Goal: Task Accomplishment & Management: Manage account settings

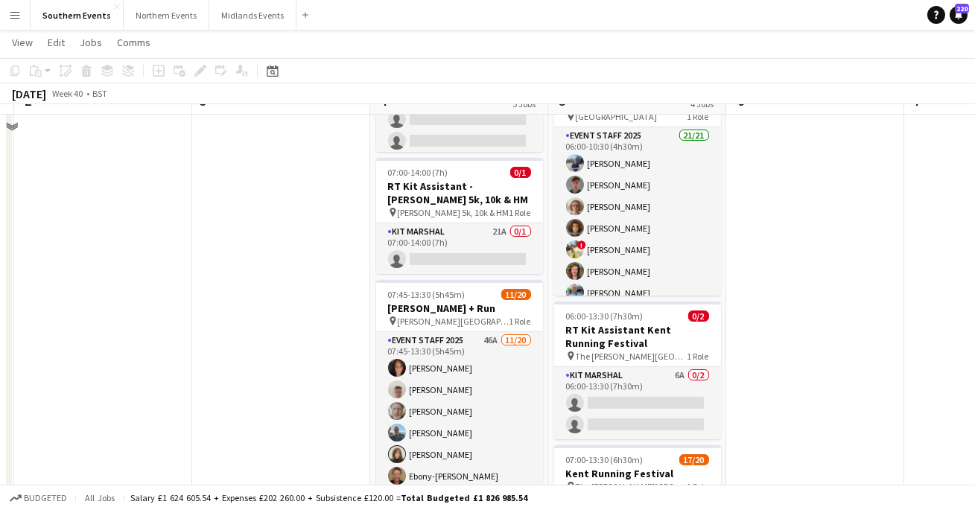
scroll to position [259, 0]
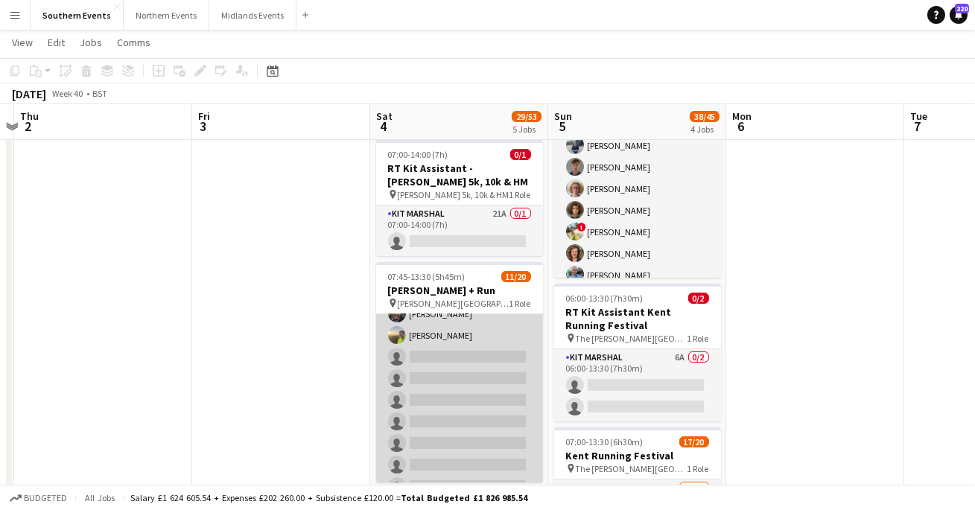
click at [445, 349] on app-card-role "Event Staff 2025 46A [DATE] 07:45-13:30 (5h45m) [PERSON_NAME] [PERSON_NAME] [PE…" at bounding box center [459, 313] width 167 height 461
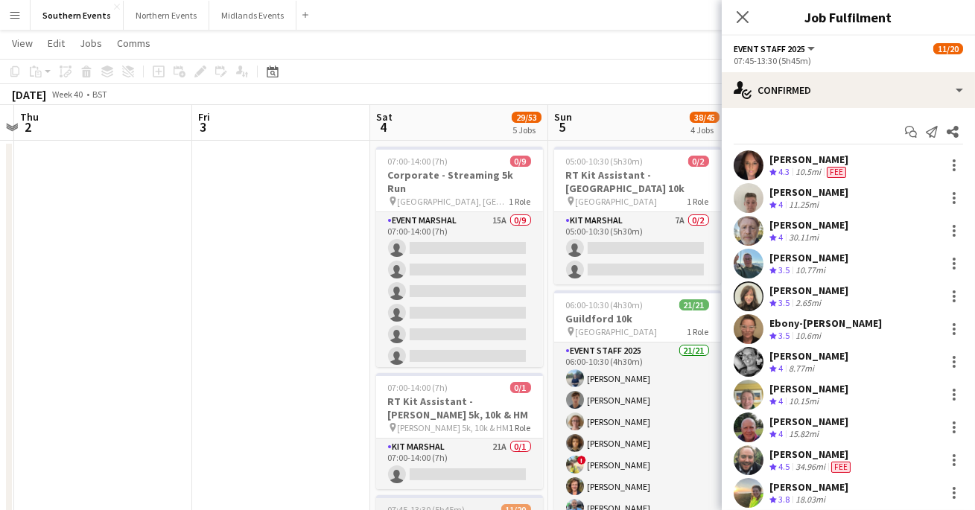
scroll to position [0, 0]
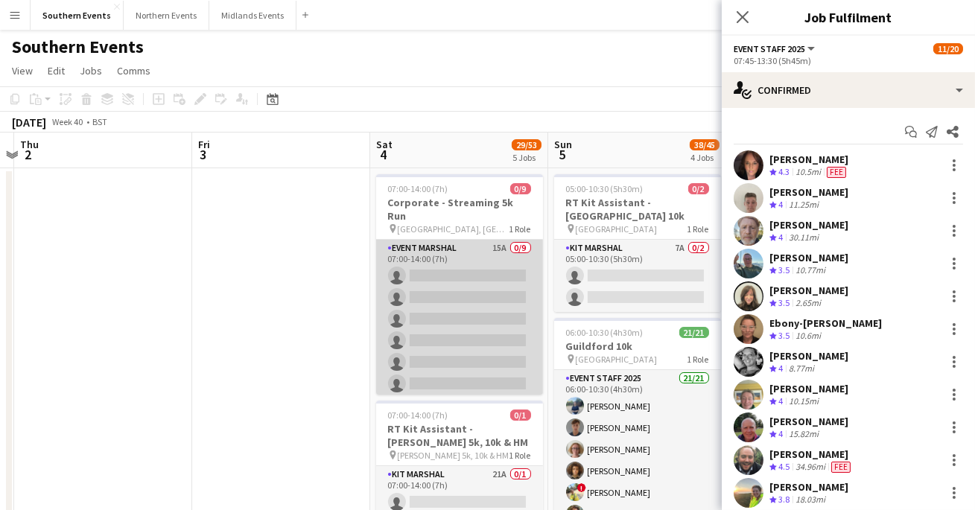
click at [490, 320] on app-card-role "Event Marshal 15A 0/9 07:00-14:00 (7h) single-neutral-actions single-neutral-ac…" at bounding box center [459, 352] width 167 height 224
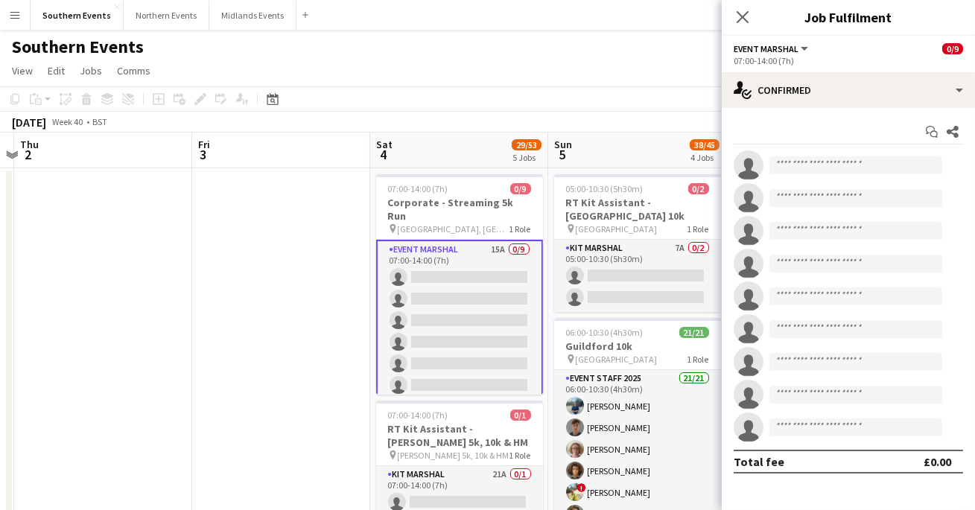
scroll to position [231, 0]
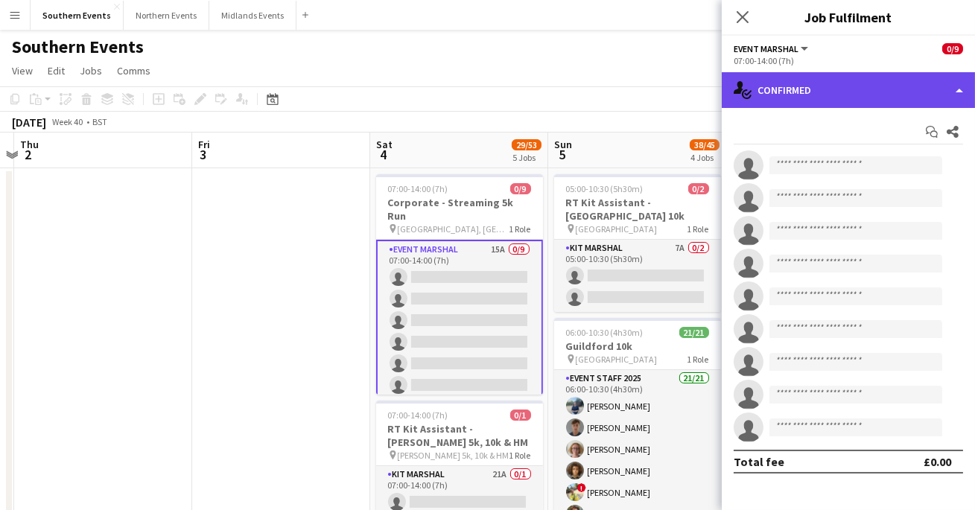
click at [823, 85] on div "single-neutral-actions-check-2 Confirmed" at bounding box center [848, 90] width 253 height 36
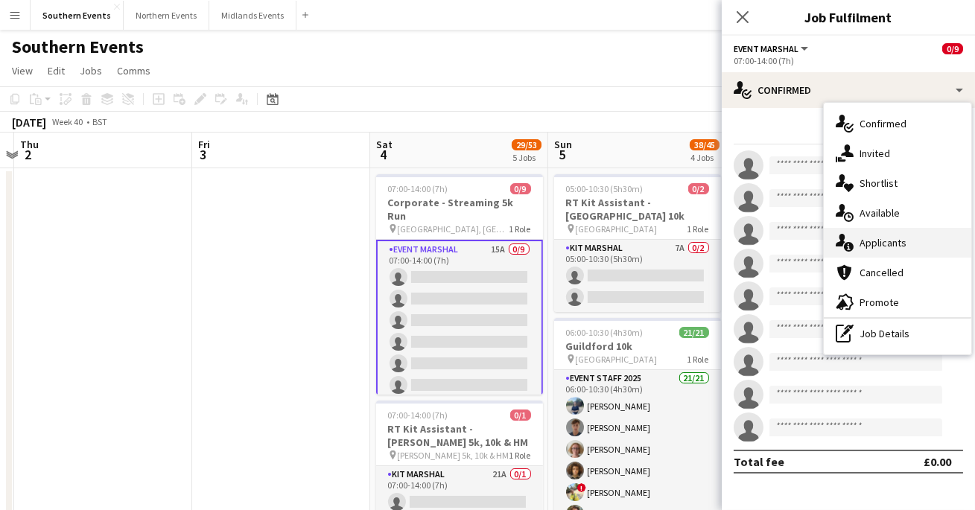
click at [872, 240] on span "Applicants" at bounding box center [883, 242] width 47 height 13
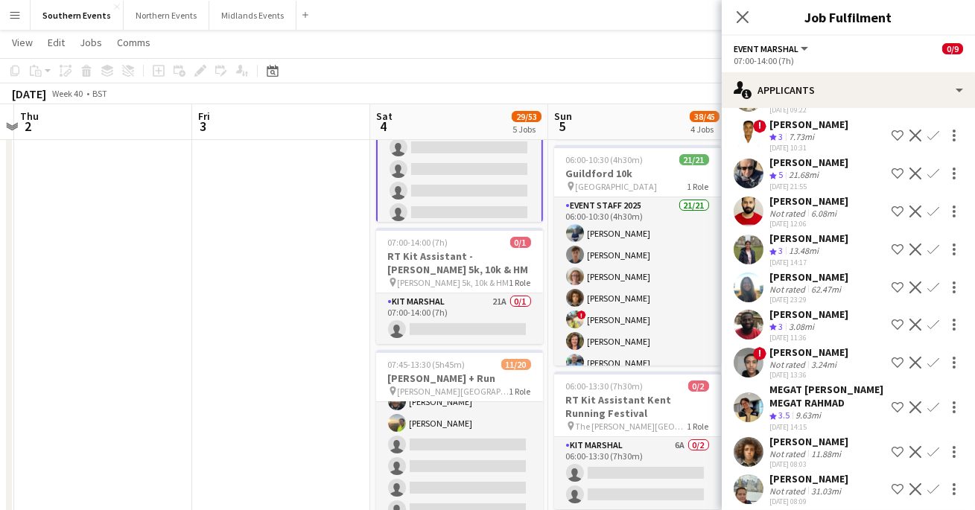
scroll to position [0, 0]
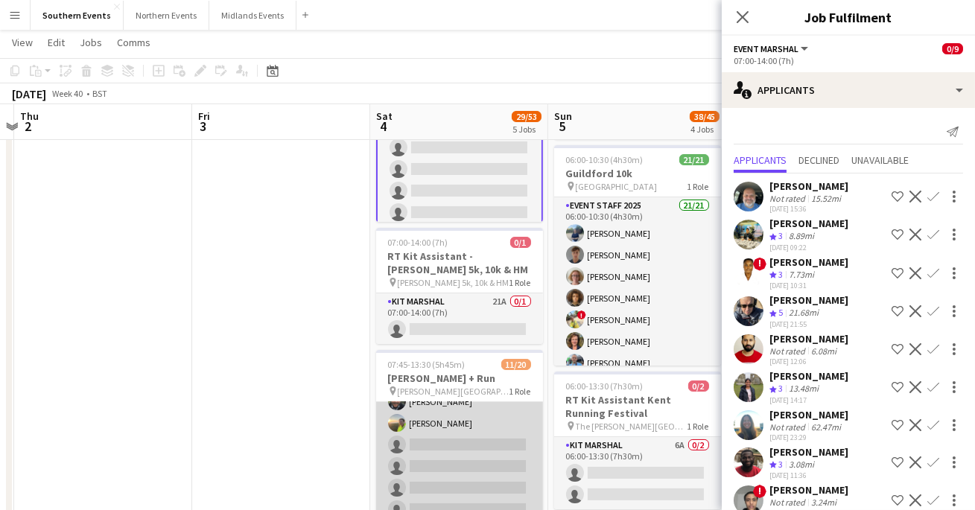
click at [469, 428] on app-card-role "Event Staff 2025 46A [DATE] 07:45-13:30 (5h45m) [PERSON_NAME] [PERSON_NAME] [PE…" at bounding box center [459, 401] width 167 height 461
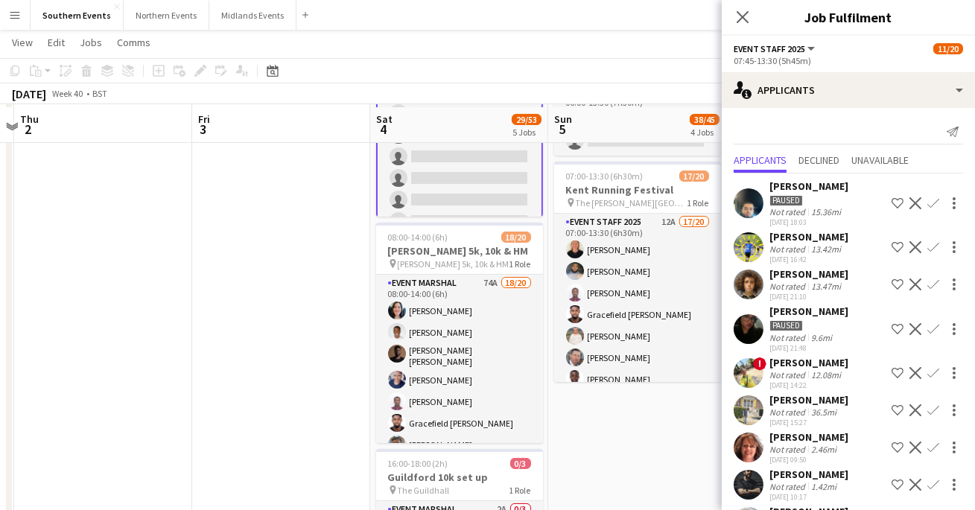
scroll to position [528, 0]
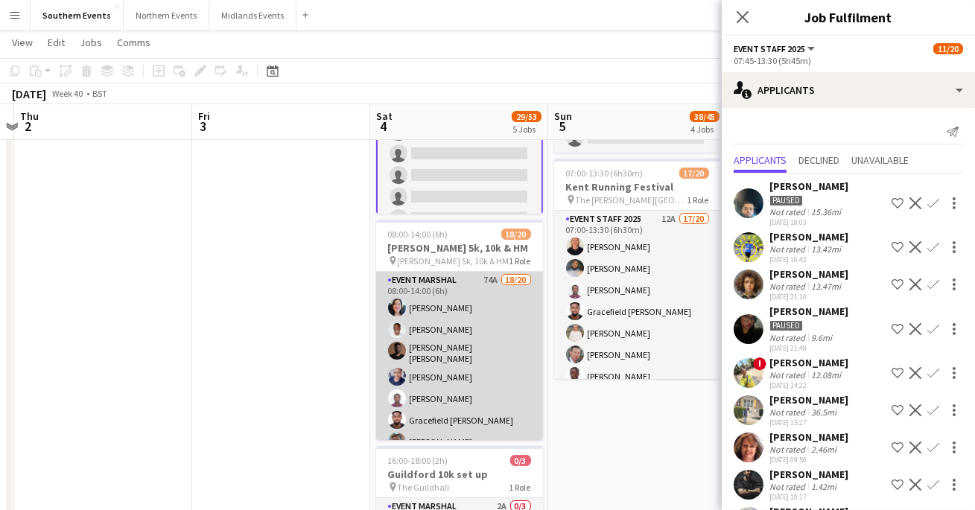
click at [433, 373] on app-card-role "Event Marshal 74A 18/20 08:00-14:00 (6h) [PERSON_NAME] [PERSON_NAME] [PERSON_NA…" at bounding box center [459, 505] width 167 height 466
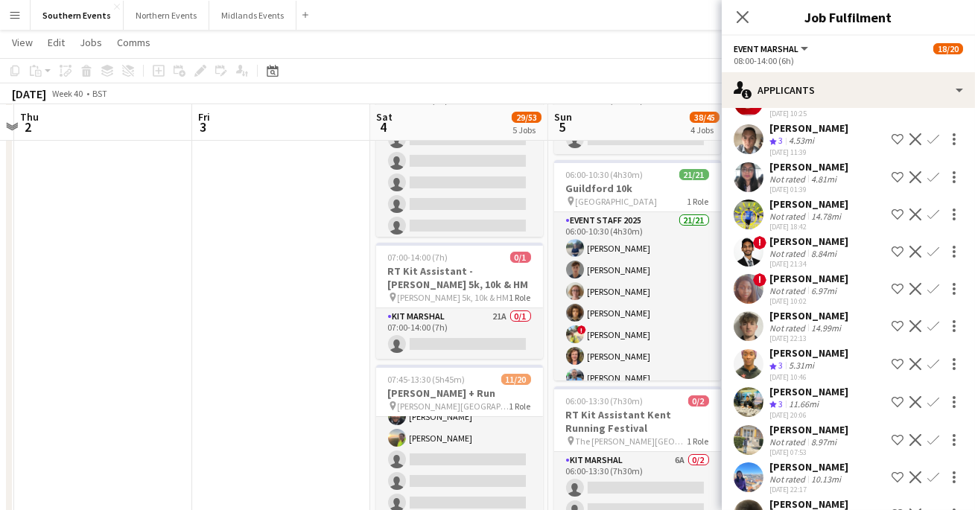
scroll to position [309, 0]
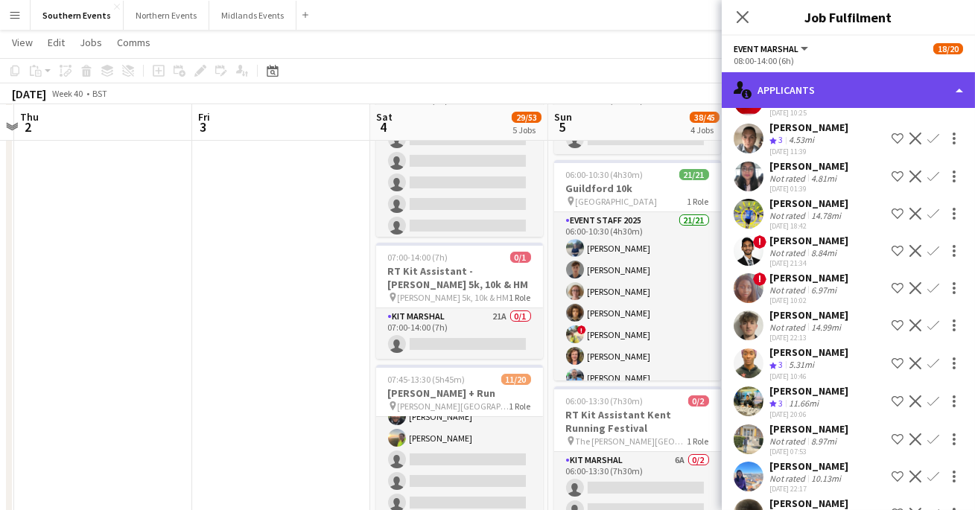
click at [851, 95] on div "single-neutral-actions-information Applicants" at bounding box center [848, 90] width 253 height 36
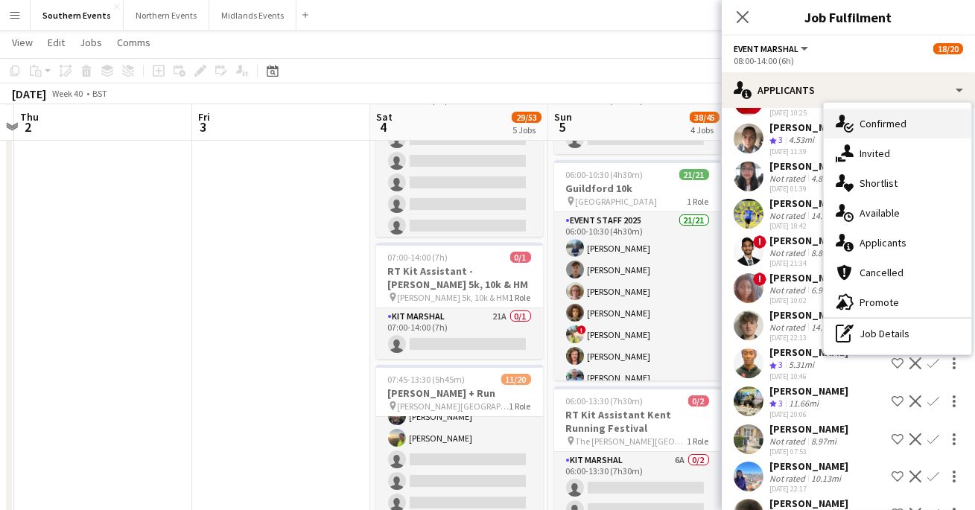
click at [857, 125] on div "single-neutral-actions-check-2 Confirmed" at bounding box center [898, 124] width 148 height 30
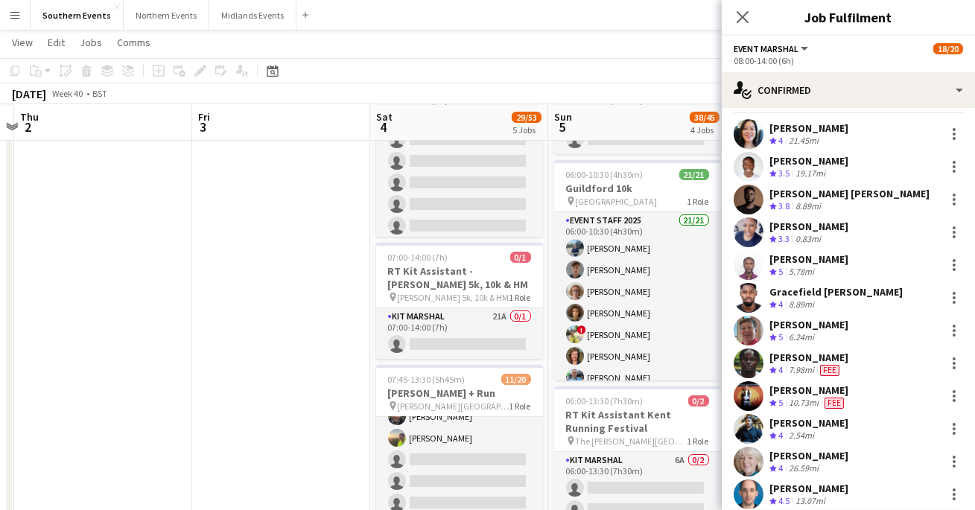
scroll to position [37, 0]
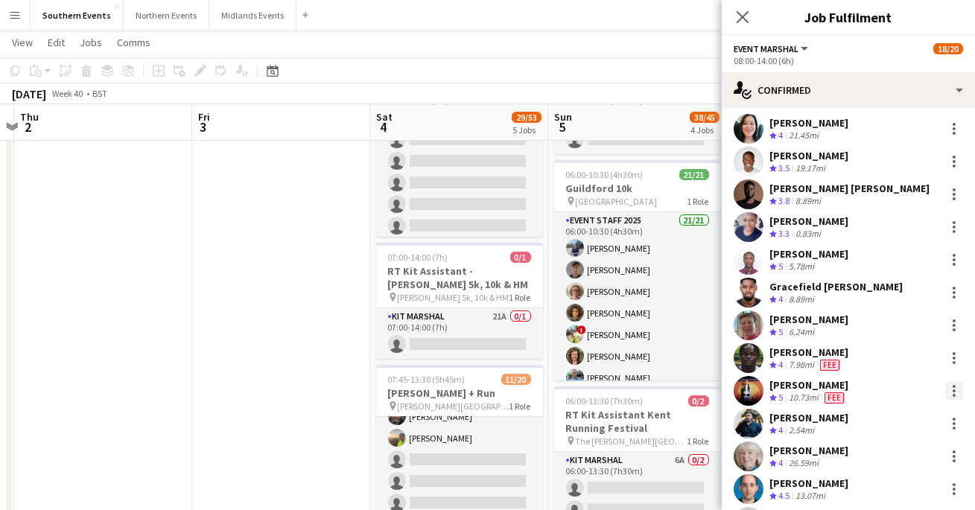
click at [952, 388] on div at bounding box center [954, 391] width 18 height 18
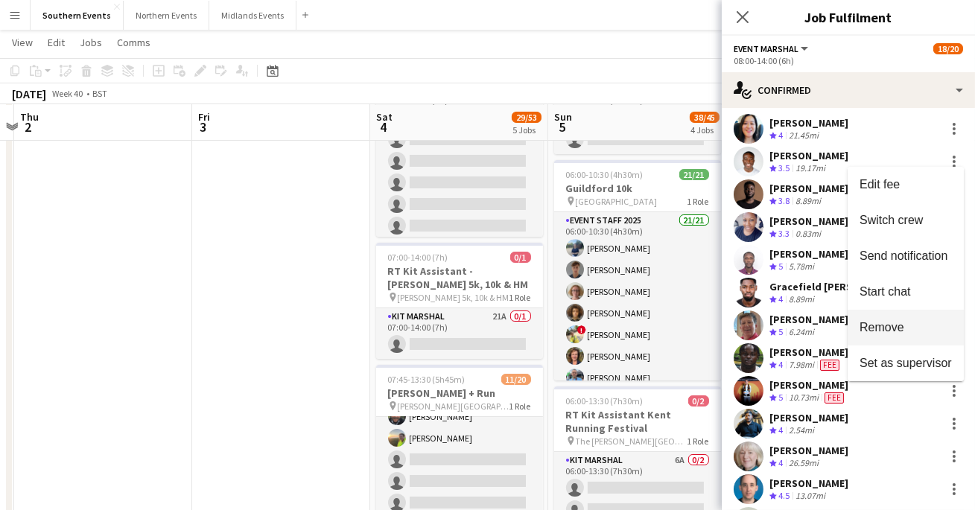
click at [904, 323] on span "Remove" at bounding box center [882, 327] width 45 height 13
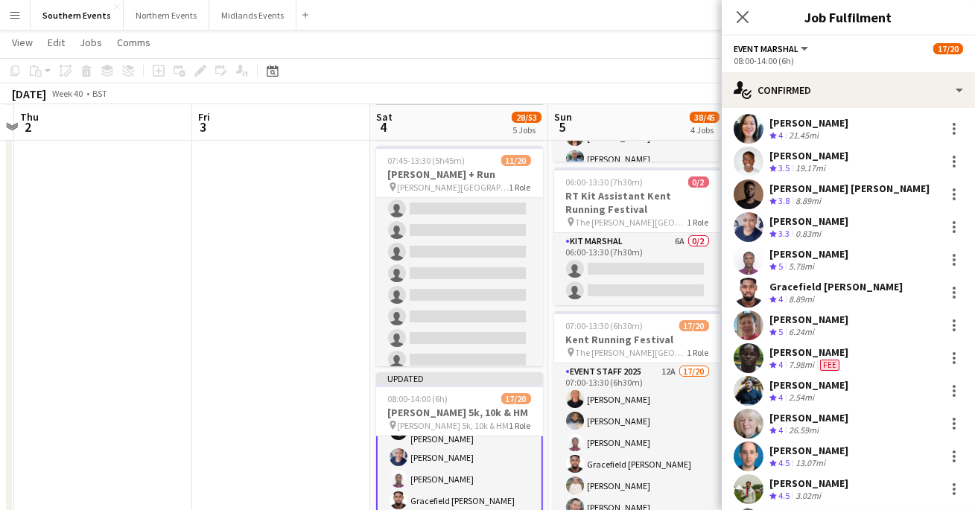
scroll to position [0, 0]
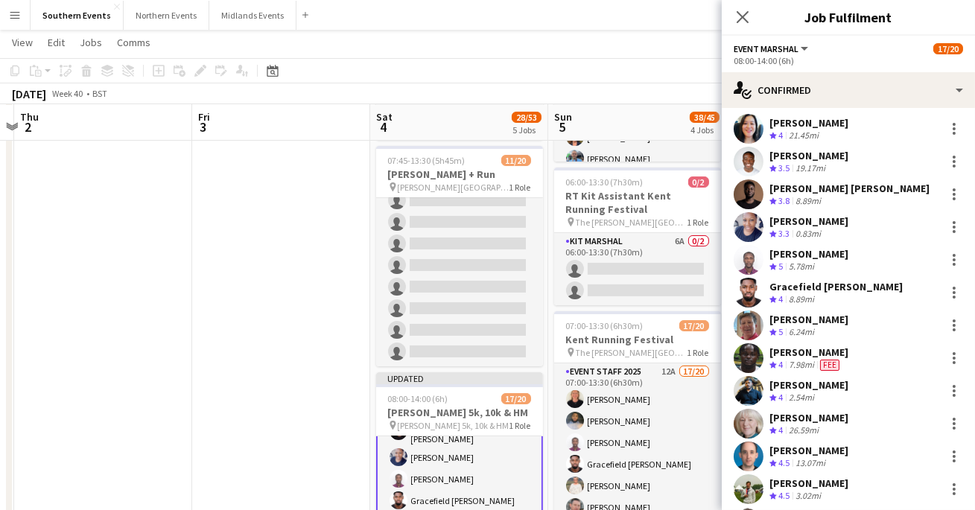
click at [460, 434] on app-job-card "Updated 08:00-14:00 (6h) 17/20 [PERSON_NAME][GEOGRAPHIC_DATA], 10k & HM pin [PE…" at bounding box center [459, 483] width 167 height 221
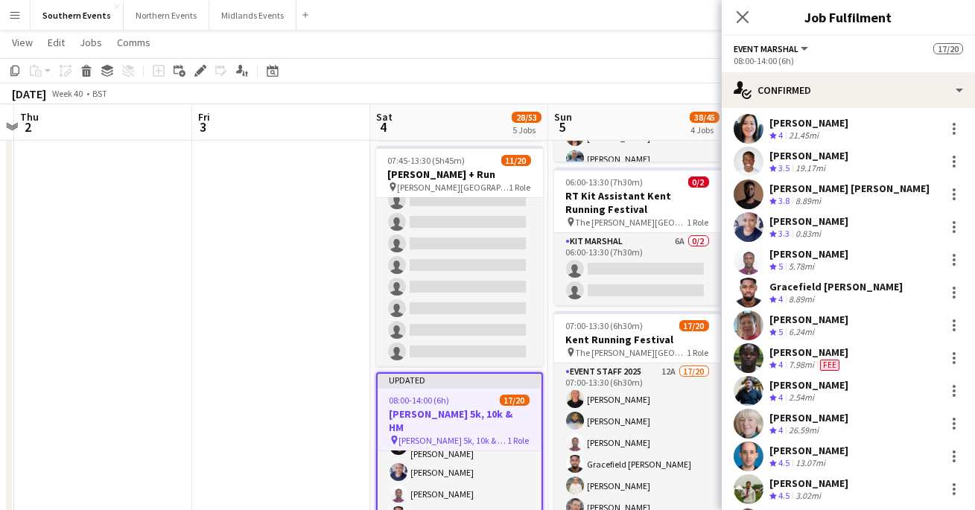
click at [738, 5] on div "Close pop-in" at bounding box center [743, 17] width 42 height 34
click at [741, 14] on icon "Close pop-in" at bounding box center [742, 17] width 14 height 14
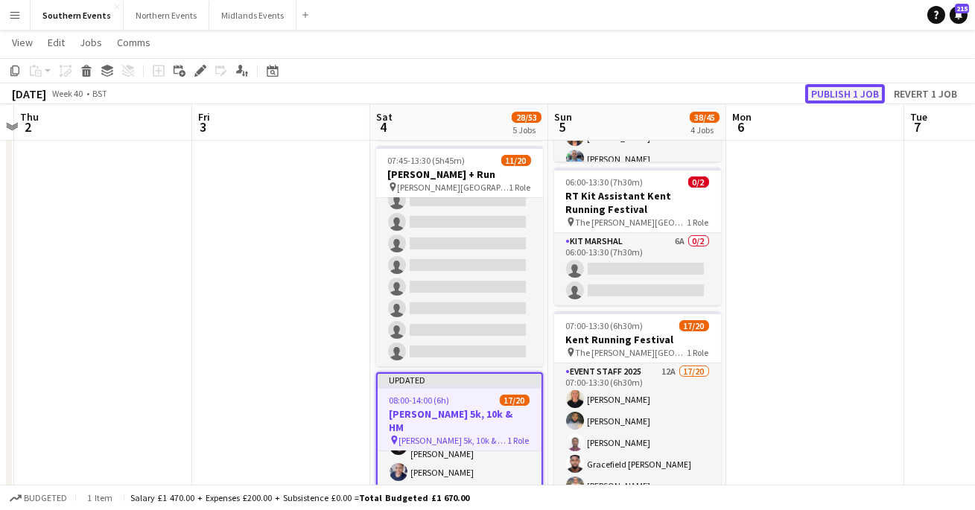
click at [853, 98] on button "Publish 1 job" at bounding box center [845, 93] width 80 height 19
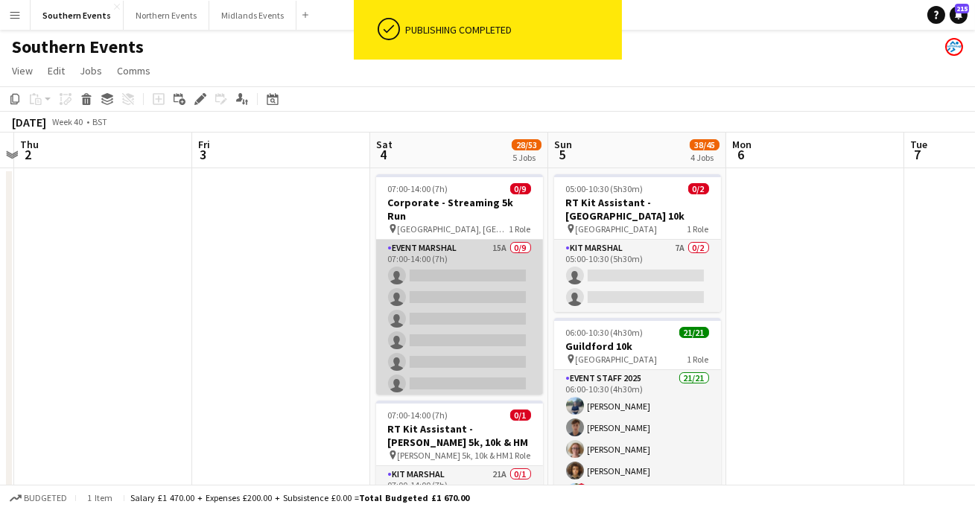
click at [446, 291] on app-card-role "Event Marshal 15A 0/9 07:00-14:00 (7h) single-neutral-actions single-neutral-ac…" at bounding box center [459, 352] width 167 height 224
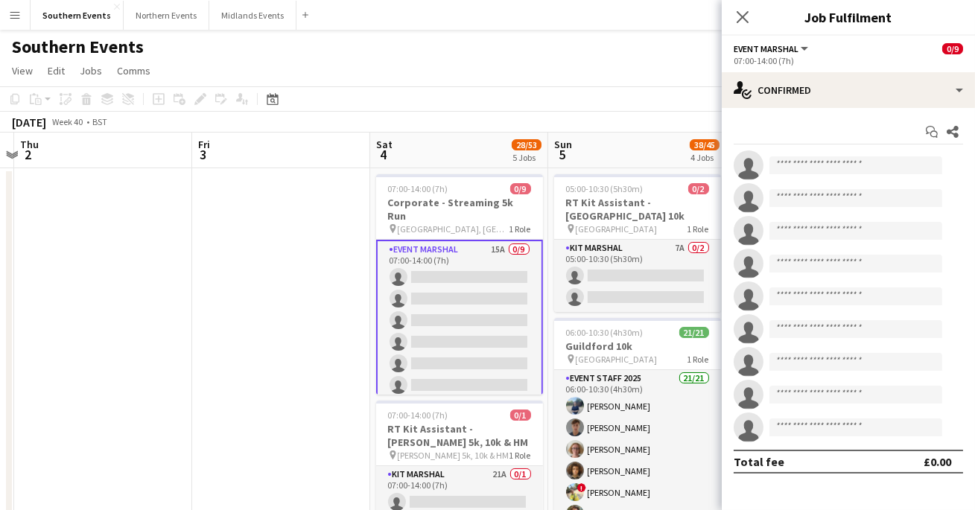
click at [812, 174] on app-invite-slot "single-neutral-actions" at bounding box center [848, 166] width 253 height 30
click at [809, 164] on input at bounding box center [856, 165] width 173 height 18
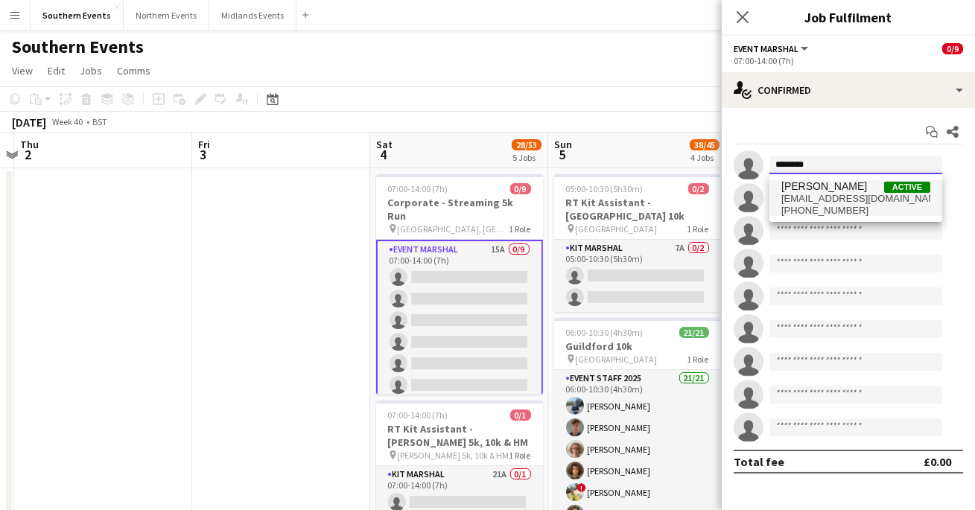
type input "********"
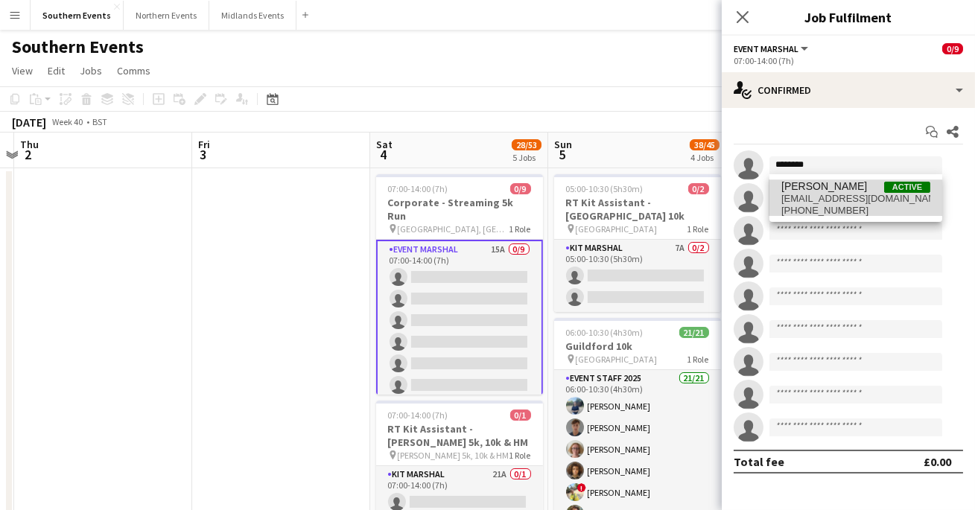
click at [806, 204] on span "[EMAIL_ADDRESS][DOMAIN_NAME]" at bounding box center [856, 199] width 149 height 12
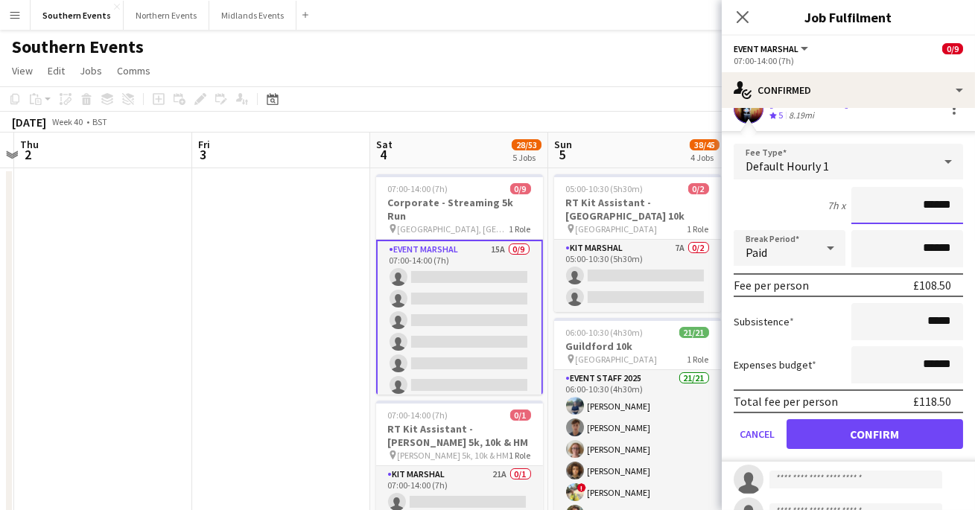
scroll to position [95, 0]
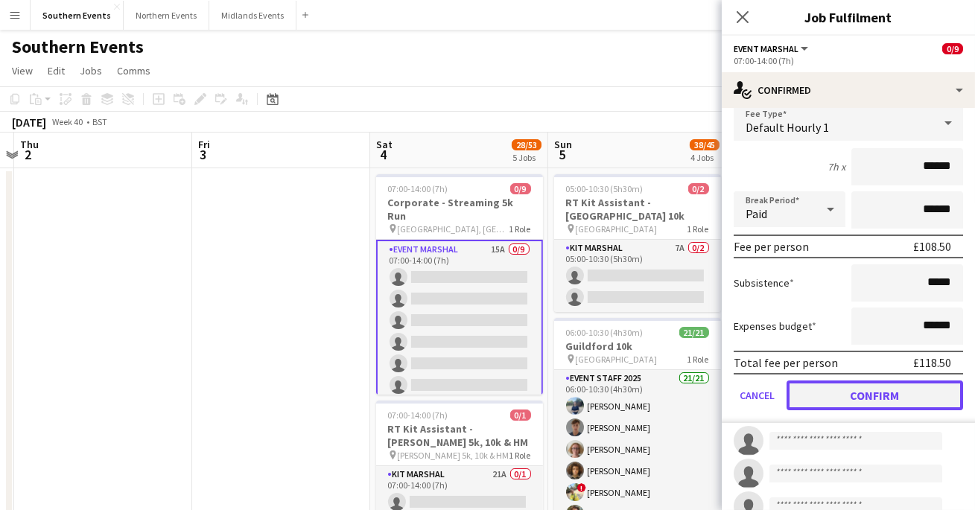
click at [840, 390] on button "Confirm" at bounding box center [875, 396] width 177 height 30
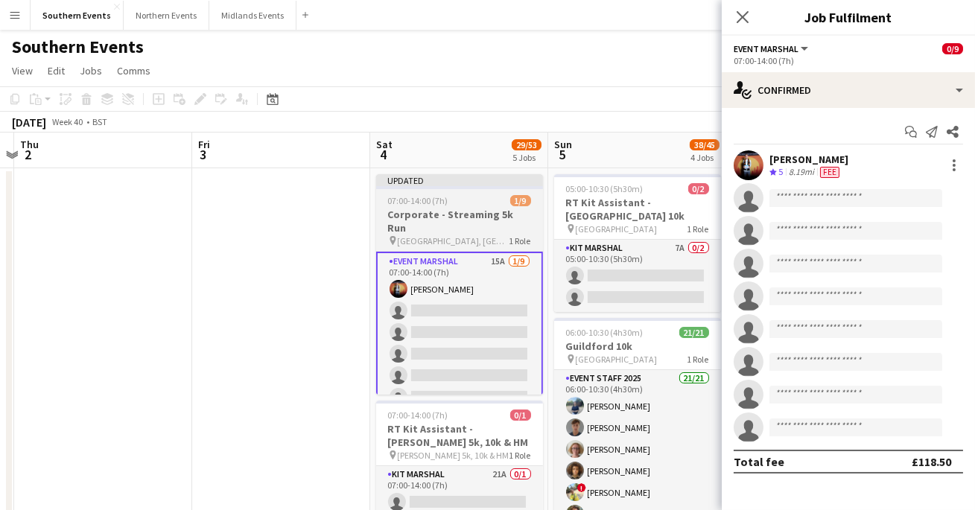
click at [492, 213] on h3 "Corporate - Streaming 5k Run" at bounding box center [459, 221] width 167 height 27
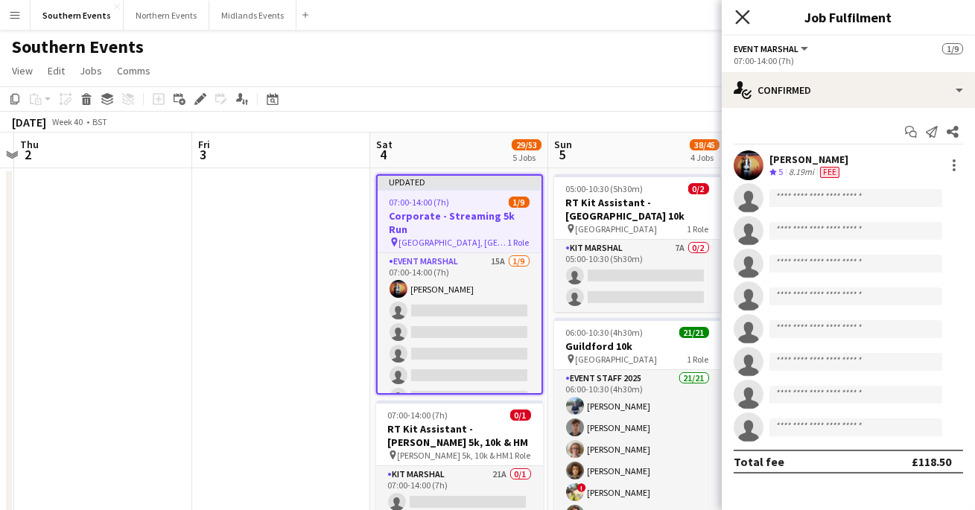
click at [744, 15] on icon at bounding box center [742, 17] width 14 height 14
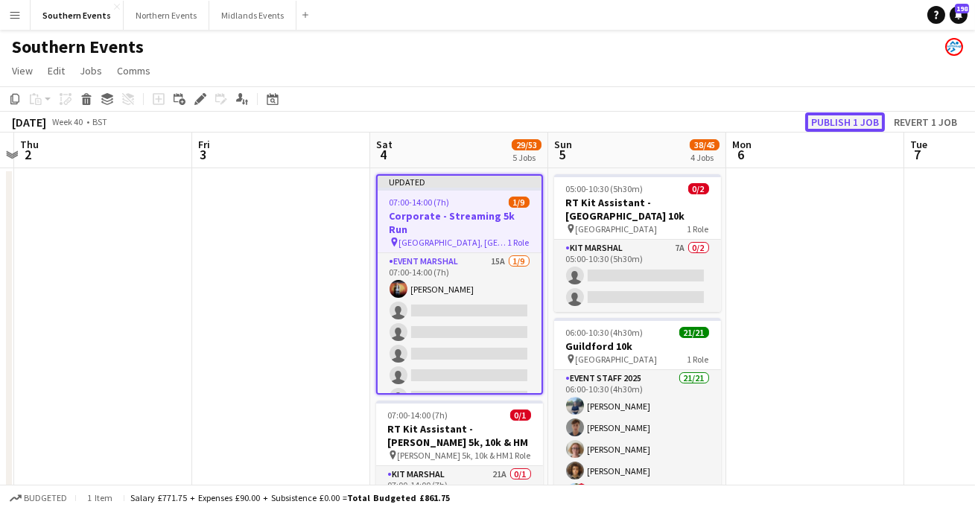
click at [854, 116] on button "Publish 1 job" at bounding box center [845, 122] width 80 height 19
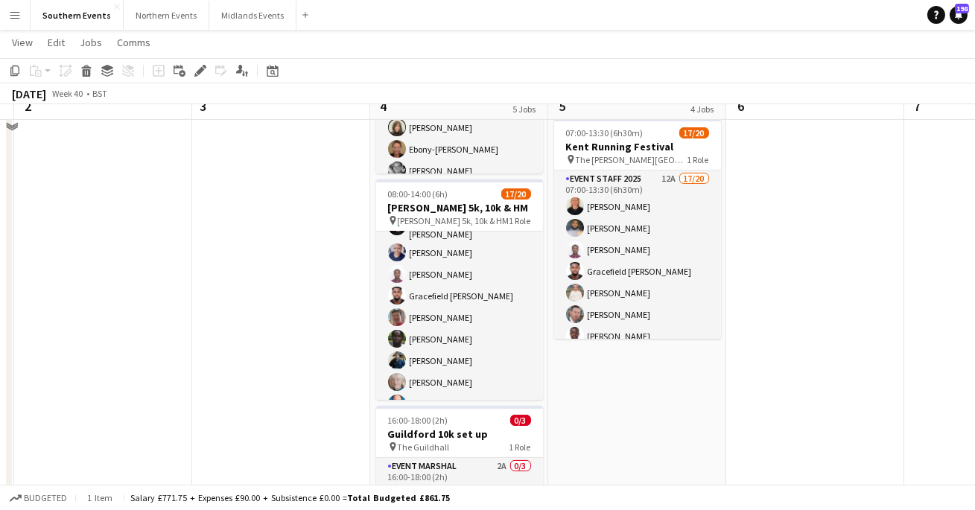
scroll to position [569, 0]
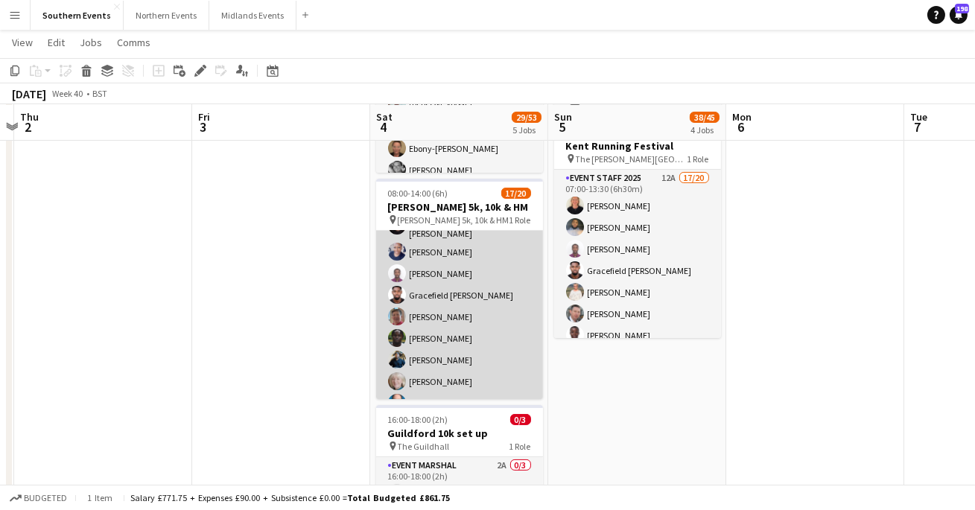
click at [416, 364] on app-card-role "Event Marshal 74A 17/20 08:00-14:00 (6h) [PERSON_NAME] [PERSON_NAME] [PERSON_NA…" at bounding box center [459, 380] width 167 height 466
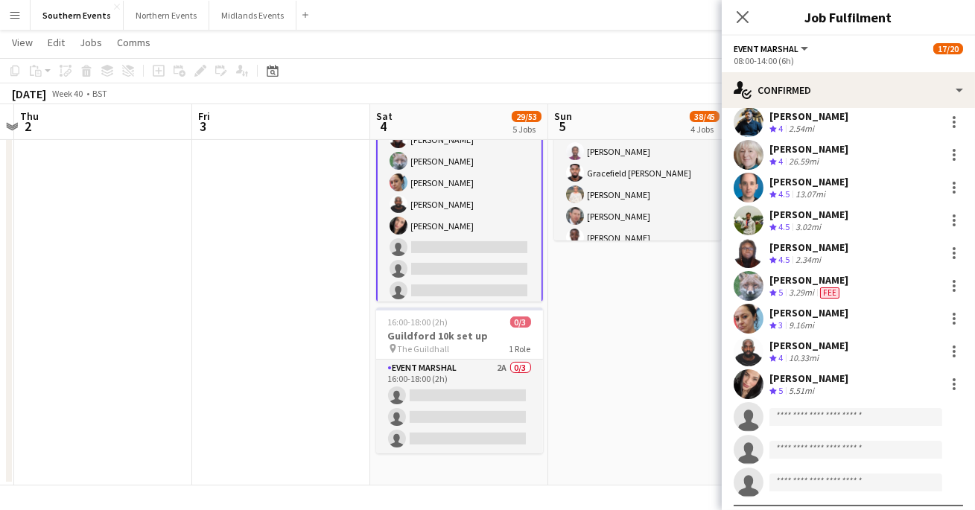
scroll to position [330, 0]
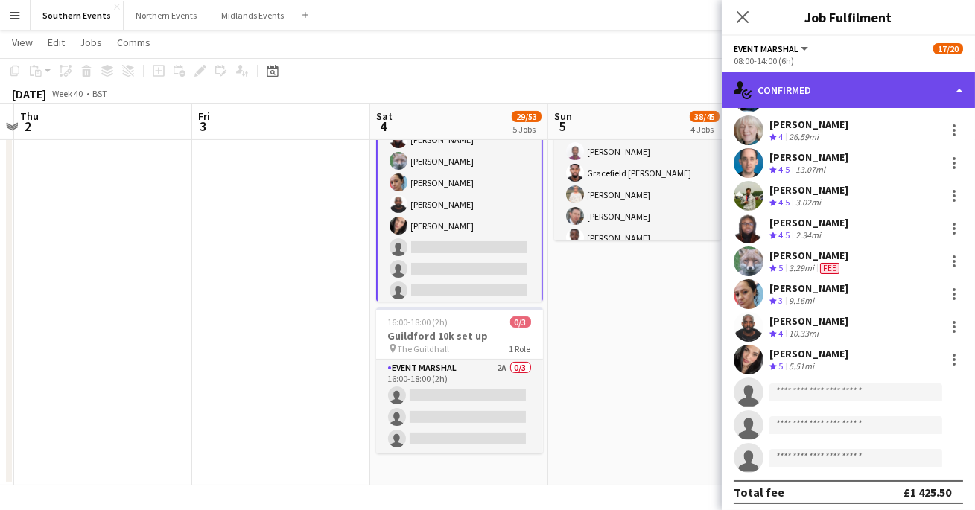
click at [873, 90] on div "single-neutral-actions-check-2 Confirmed" at bounding box center [848, 90] width 253 height 36
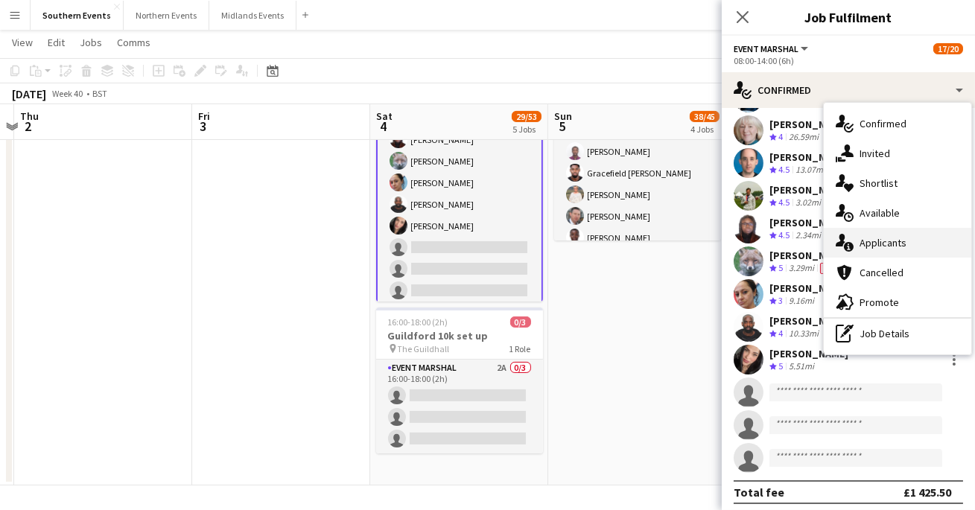
click at [860, 247] on span "Applicants" at bounding box center [883, 242] width 47 height 13
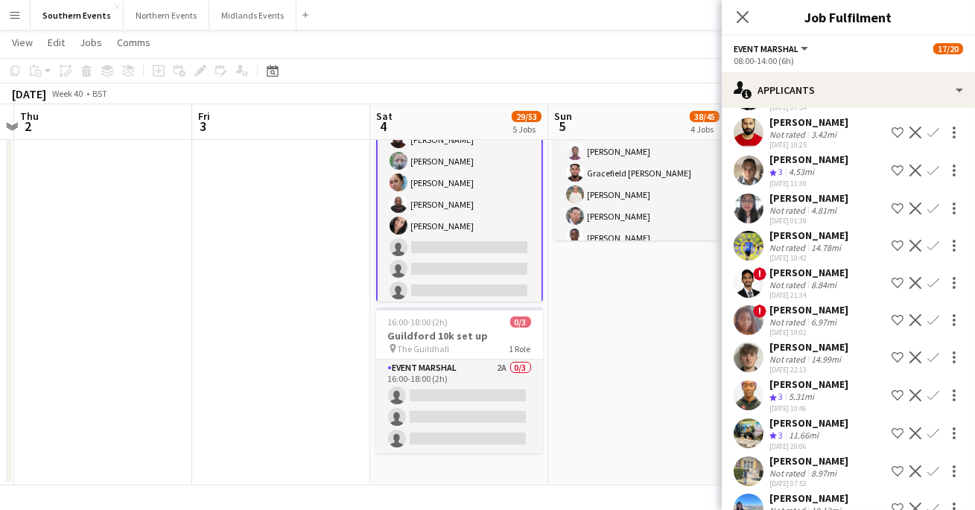
scroll to position [282, 0]
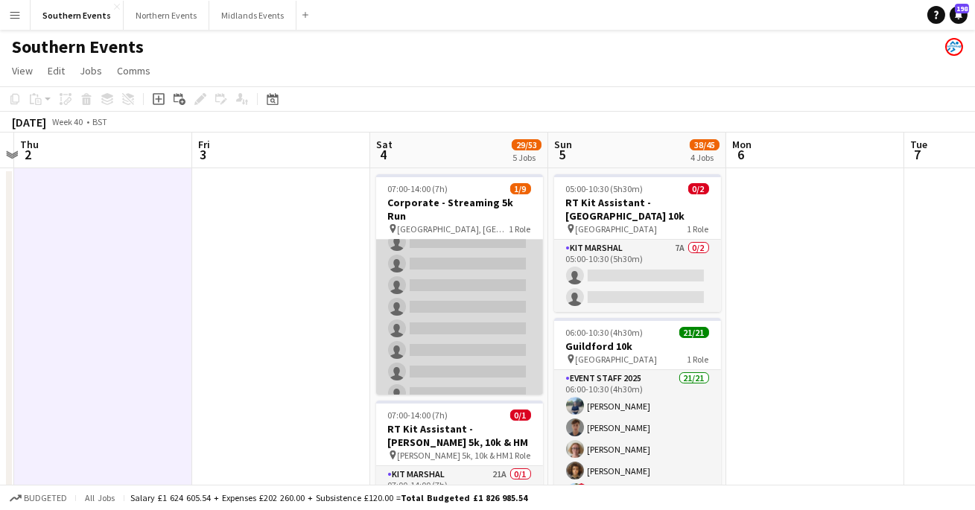
scroll to position [0, 0]
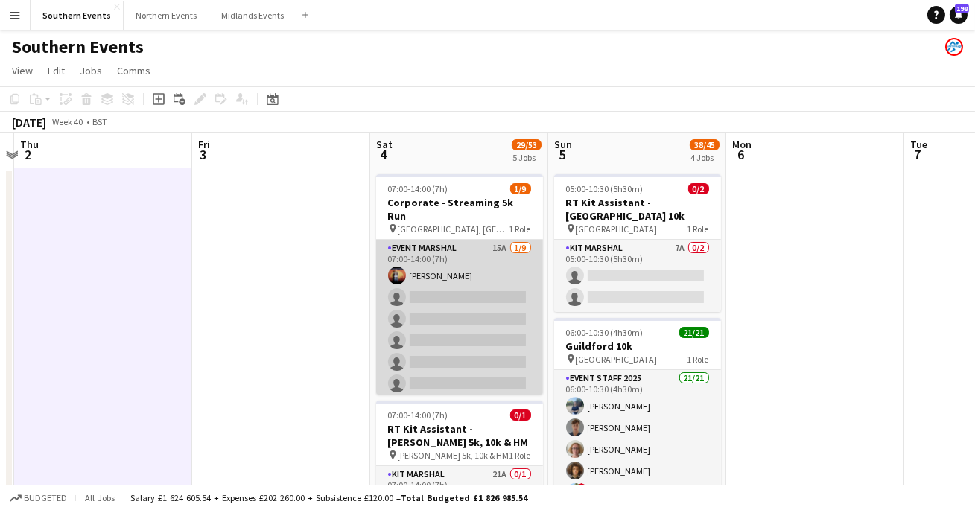
click at [422, 318] on app-card-role "Event Marshal 15A [DATE] 07:00-14:00 (7h) [PERSON_NAME] single-neutral-actions …" at bounding box center [459, 352] width 167 height 224
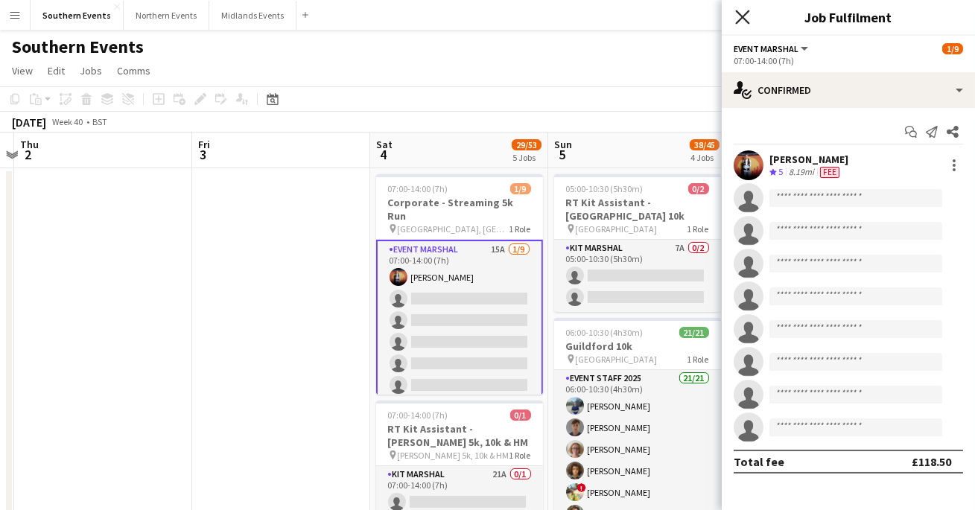
click at [747, 23] on icon "Close pop-in" at bounding box center [742, 17] width 14 height 14
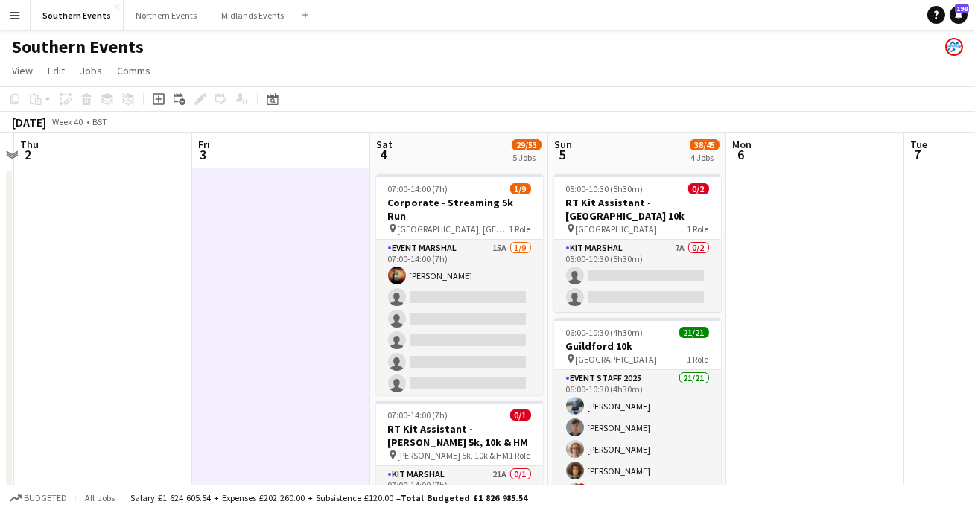
click at [472, 72] on app-page-menu "View Day view expanded Day view collapsed Month view Date picker Jump to [DATE]…" at bounding box center [487, 72] width 975 height 28
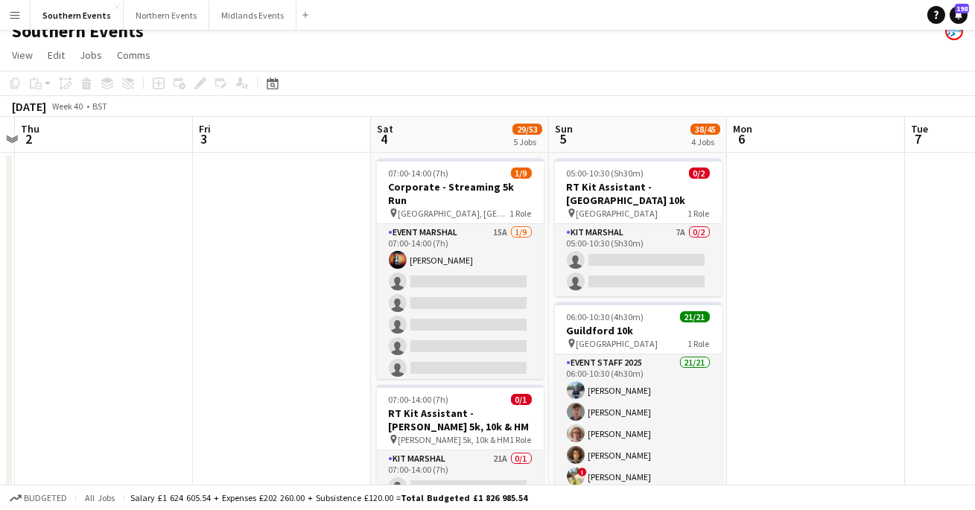
scroll to position [19, 0]
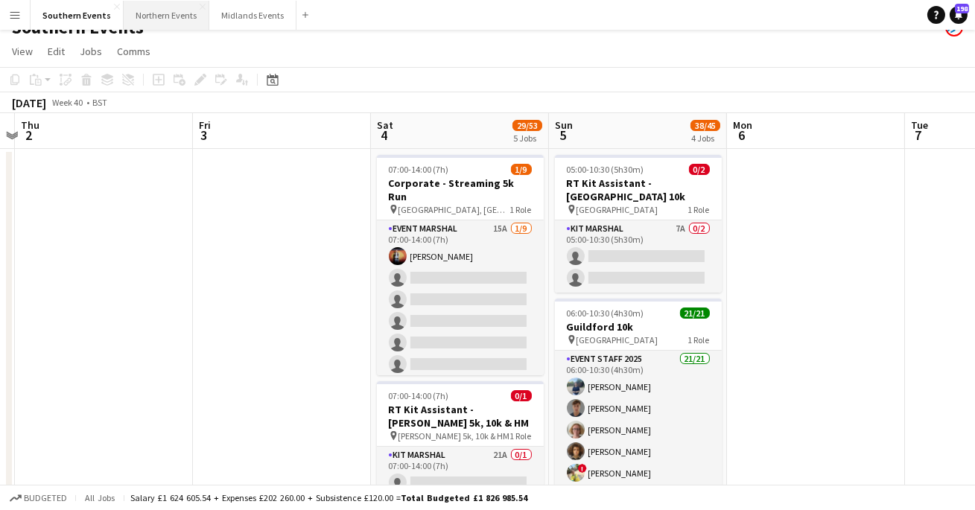
click at [181, 18] on button "Northern Events Close" at bounding box center [167, 15] width 86 height 29
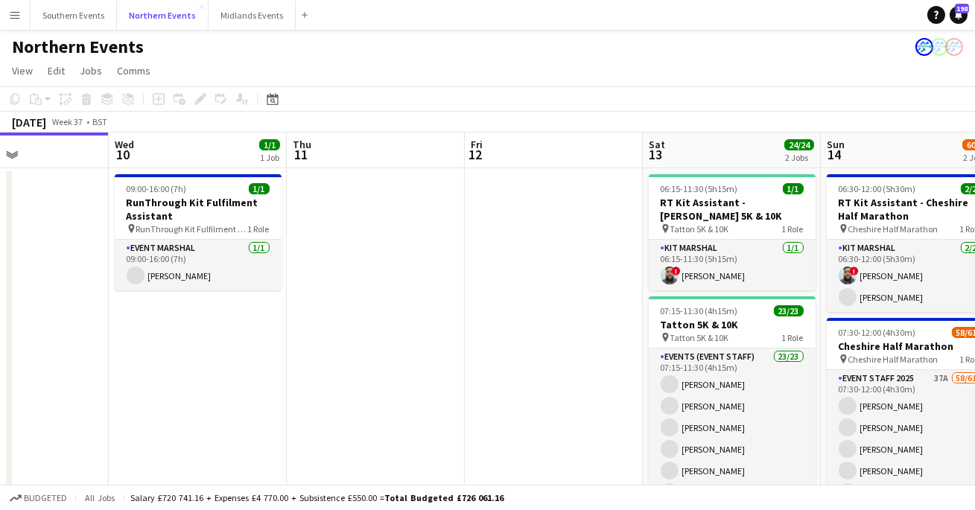
scroll to position [0, 604]
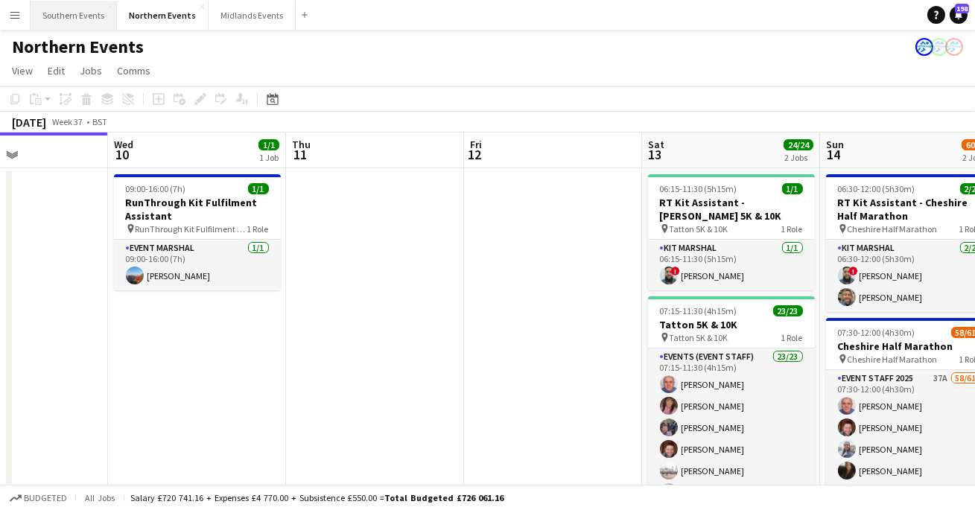
click at [58, 20] on button "Southern Events Close" at bounding box center [74, 15] width 86 height 29
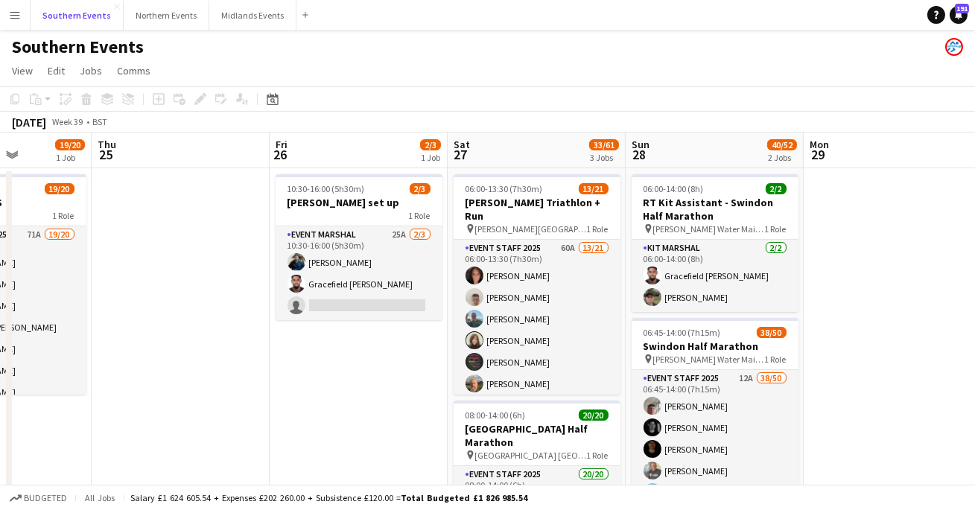
scroll to position [0, 521]
